Goal: Information Seeking & Learning: Learn about a topic

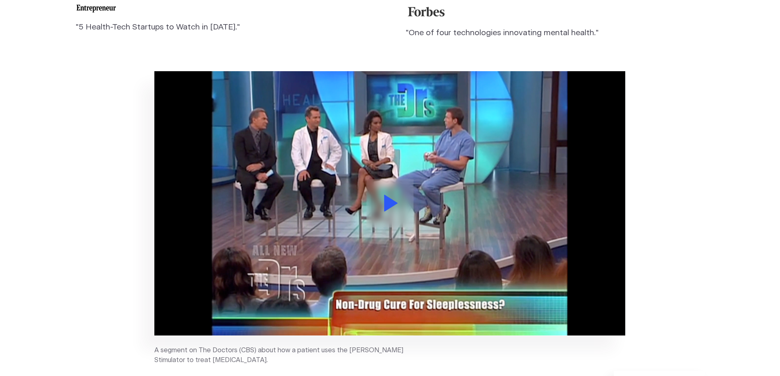
scroll to position [1760, 0]
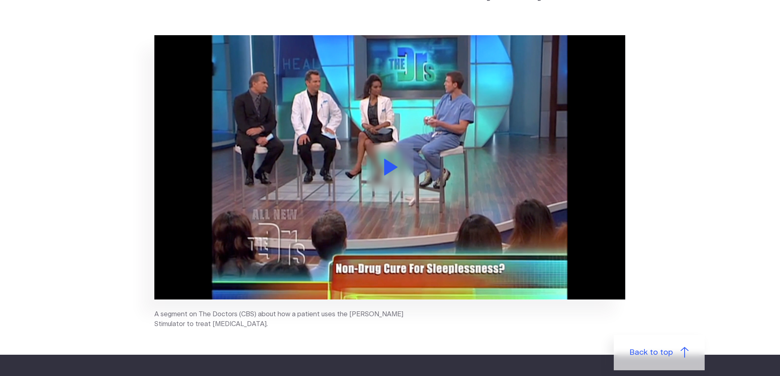
click at [393, 159] on icon at bounding box center [391, 167] width 14 height 17
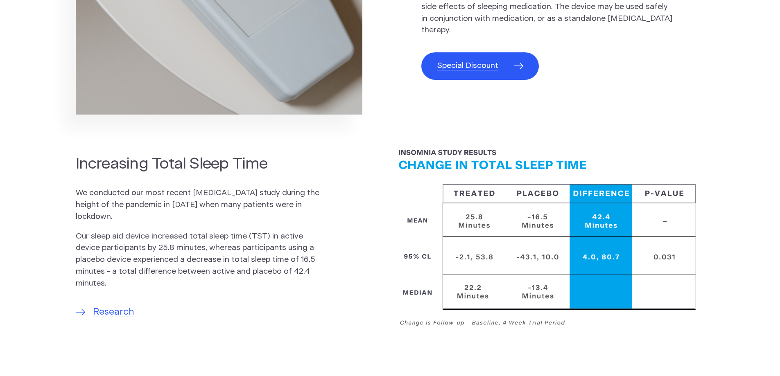
scroll to position [573, 0]
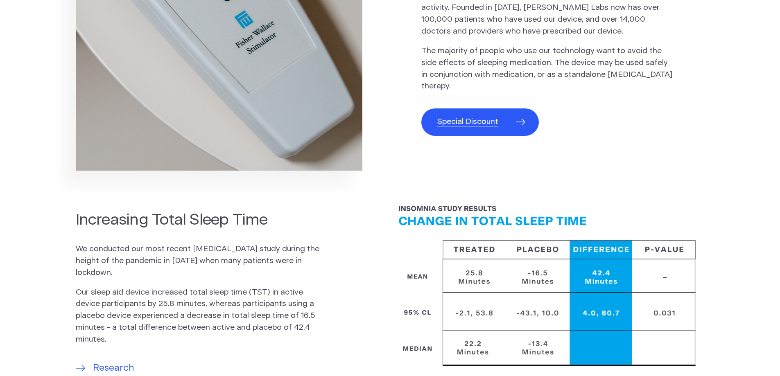
click at [469, 117] on span "Special Discount" at bounding box center [467, 122] width 61 height 12
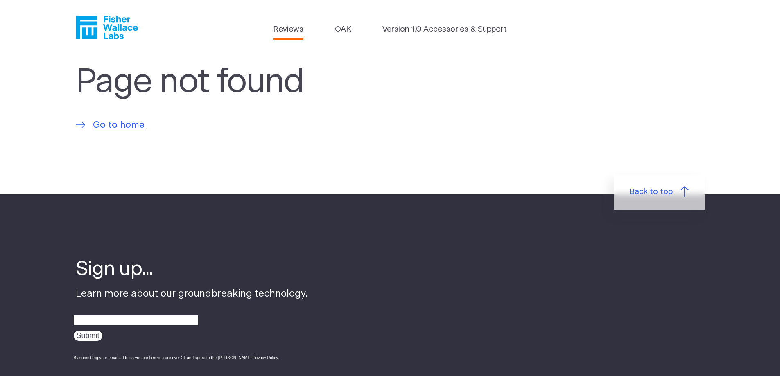
click at [281, 30] on link "Reviews" at bounding box center [288, 30] width 30 height 12
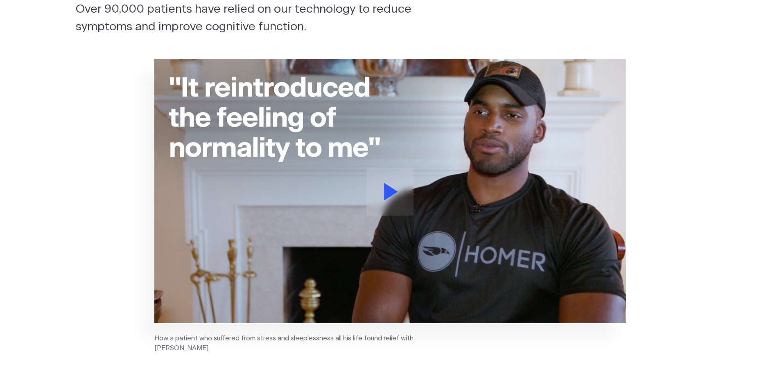
scroll to position [164, 0]
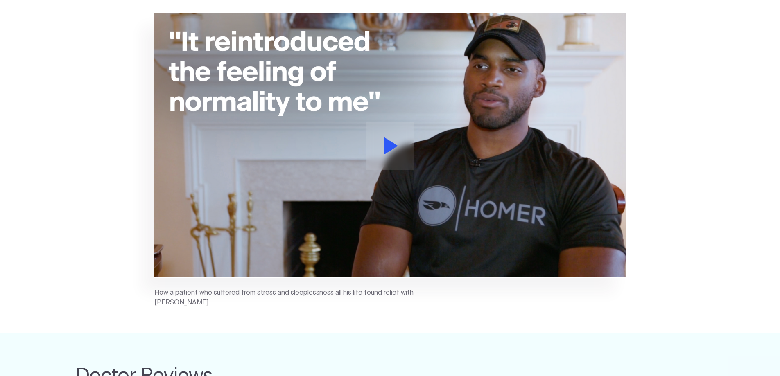
click at [389, 157] on button at bounding box center [389, 146] width 47 height 48
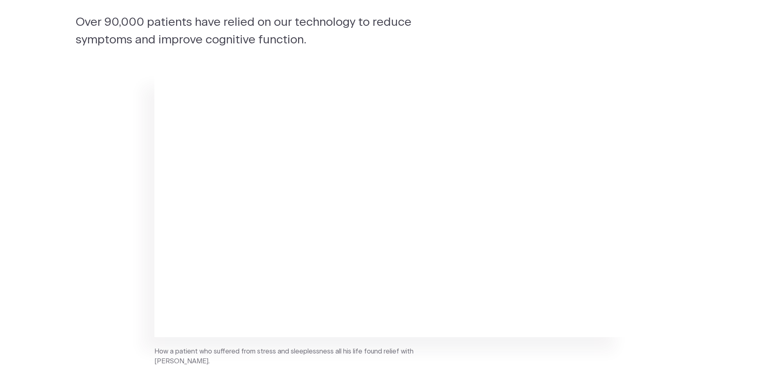
scroll to position [123, 0]
